Goal: Information Seeking & Learning: Obtain resource

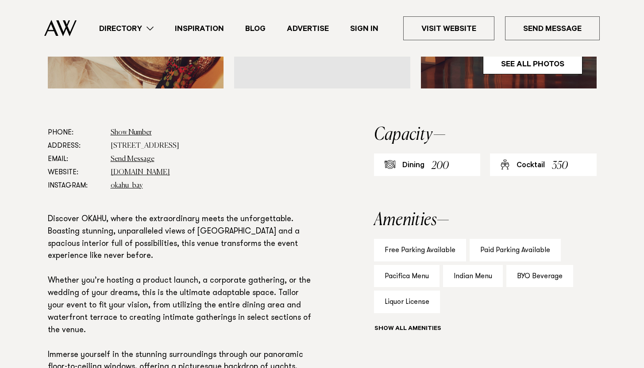
scroll to position [431, 0]
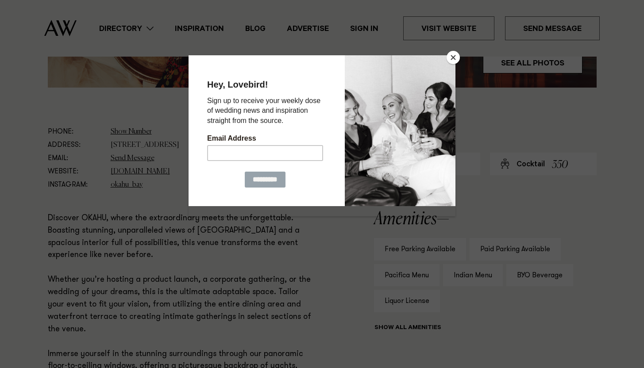
click at [451, 59] on button "Close" at bounding box center [452, 57] width 13 height 13
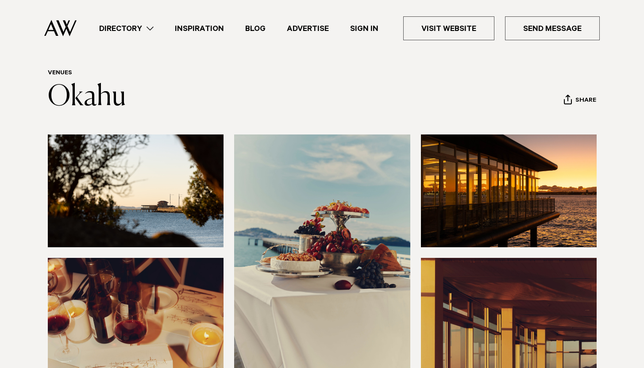
scroll to position [0, 0]
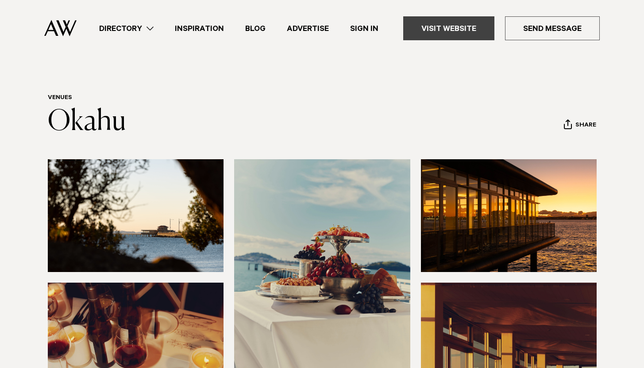
click at [457, 29] on link "Visit Website" at bounding box center [448, 28] width 91 height 24
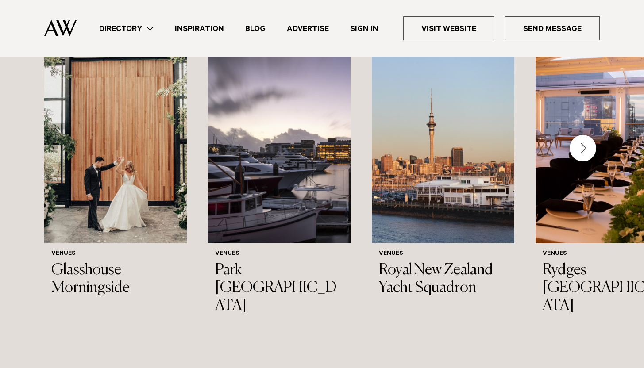
scroll to position [1310, 0]
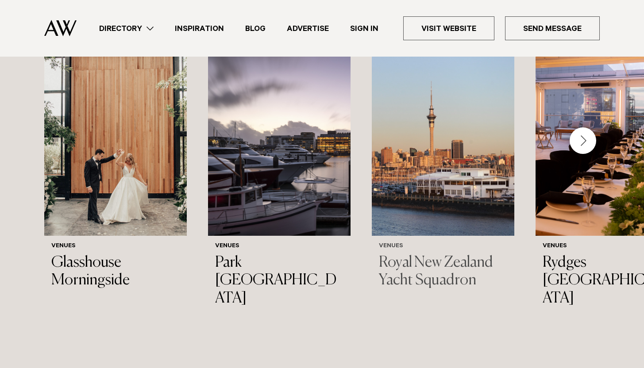
click at [427, 254] on h3 "Royal New Zealand Yacht Squadron" at bounding box center [443, 272] width 128 height 36
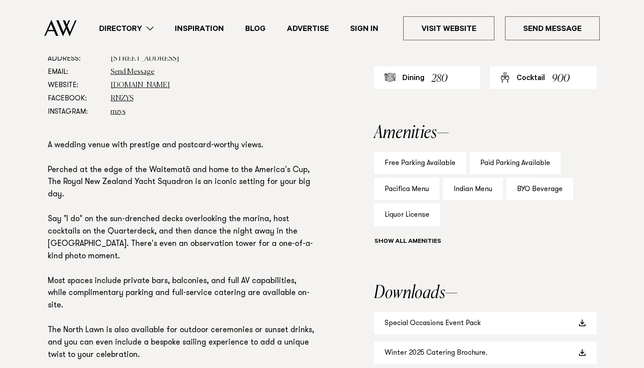
scroll to position [550, 0]
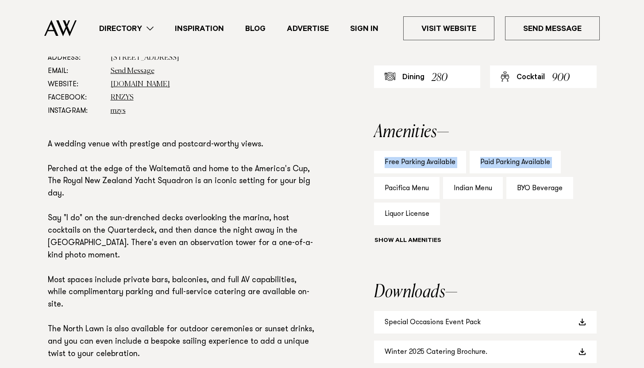
drag, startPoint x: 364, startPoint y: 152, endPoint x: 364, endPoint y: 208, distance: 55.8
click at [364, 189] on div "Phone: Show Number +64 9 360 6800 Address: 181 Westhaven Drive, Westhaven Email…" at bounding box center [322, 230] width 623 height 385
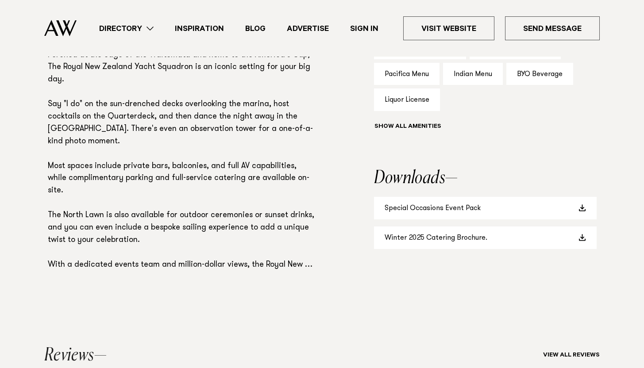
scroll to position [666, 0]
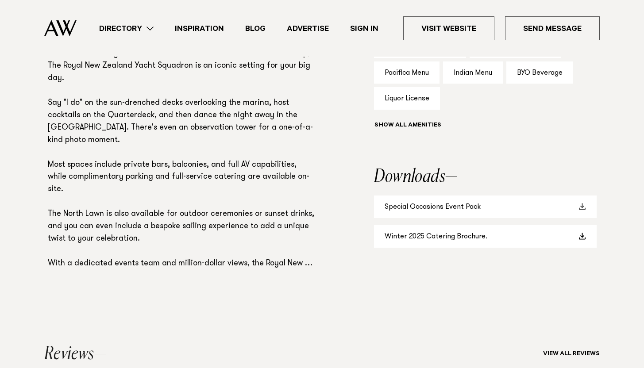
click at [452, 200] on link "Special Occasions Event Pack" at bounding box center [485, 207] width 223 height 23
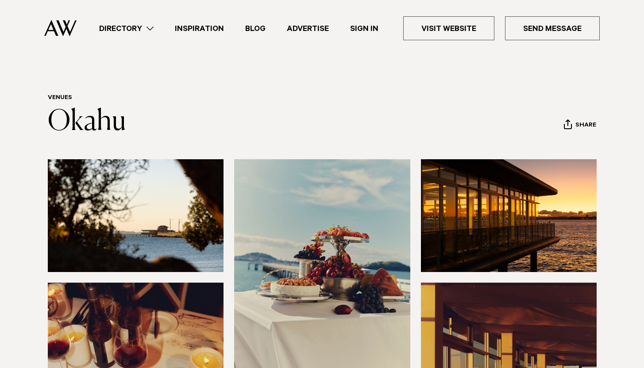
click at [201, 48] on div "Directory Hair & Makeup Flowers Venues Cakes & Sweets" at bounding box center [342, 28] width 516 height 57
